Goal: Transaction & Acquisition: Purchase product/service

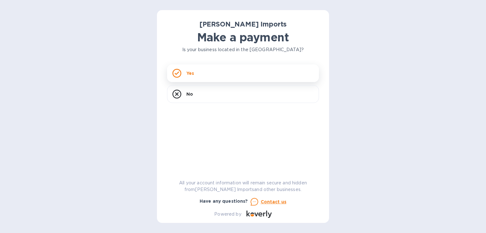
click at [204, 73] on div "Yes" at bounding box center [243, 73] width 152 height 18
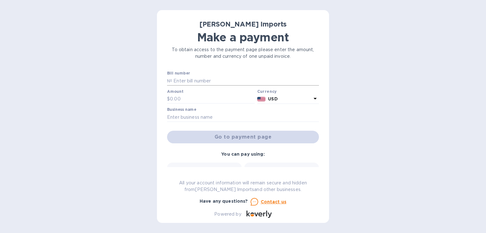
click at [202, 81] on input "text" at bounding box center [245, 80] width 147 height 9
type input "882993003"
click at [198, 97] on input "text" at bounding box center [212, 99] width 85 height 9
type input "12,900"
click at [198, 118] on input "text" at bounding box center [243, 117] width 152 height 9
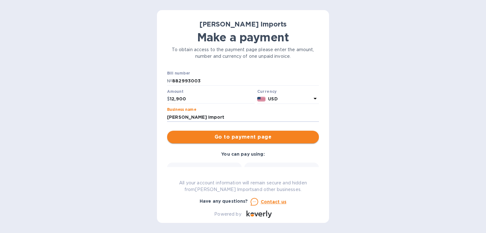
type input "[PERSON_NAME] Import"
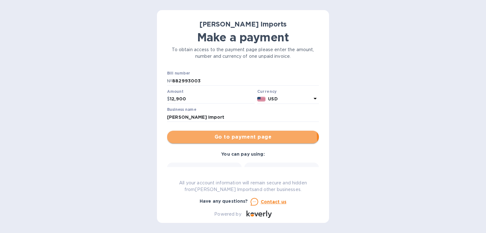
click at [208, 141] on span "Go to payment page" at bounding box center [243, 137] width 142 height 8
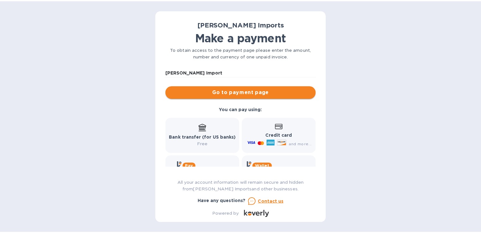
scroll to position [63, 0]
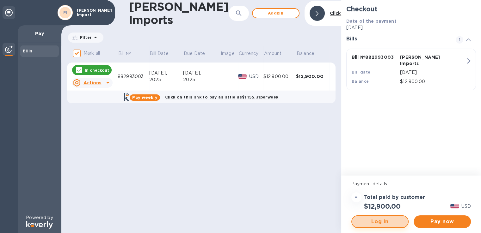
click at [370, 220] on span "Log in" at bounding box center [380, 222] width 46 height 8
